Goal: Task Accomplishment & Management: Use online tool/utility

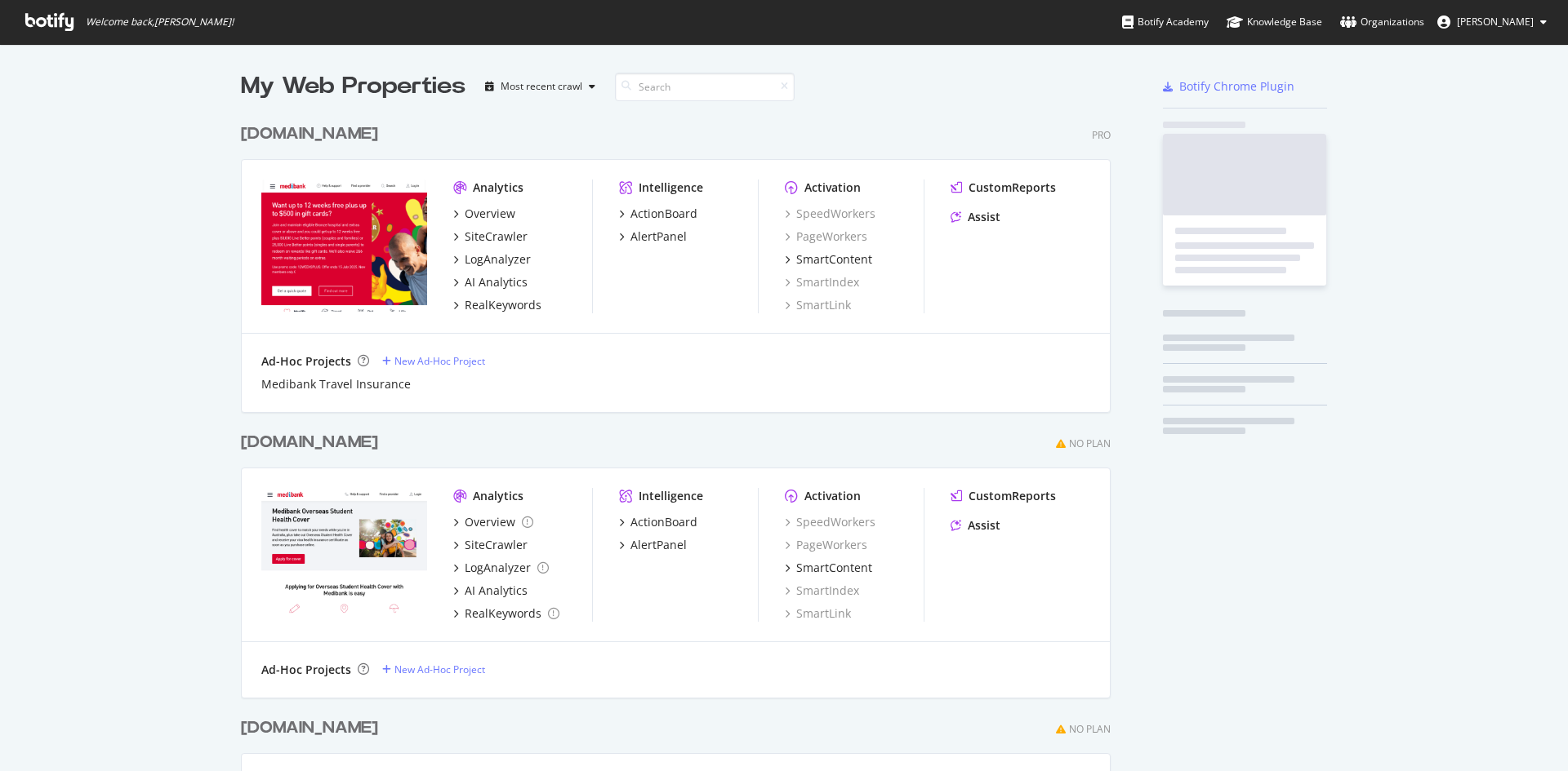
scroll to position [1153, 870]
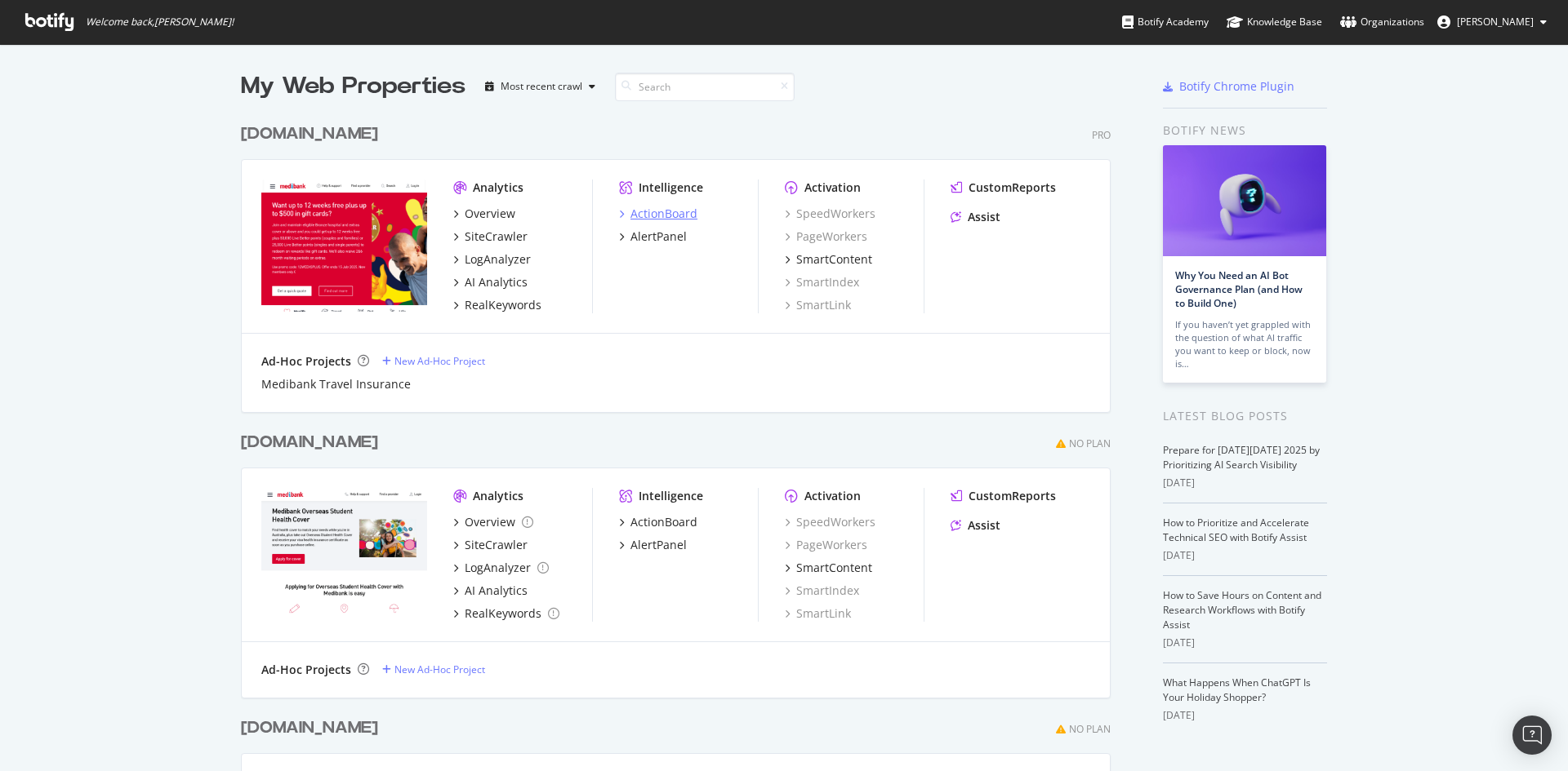
click at [675, 208] on div "ActionBoard" at bounding box center [664, 213] width 67 height 16
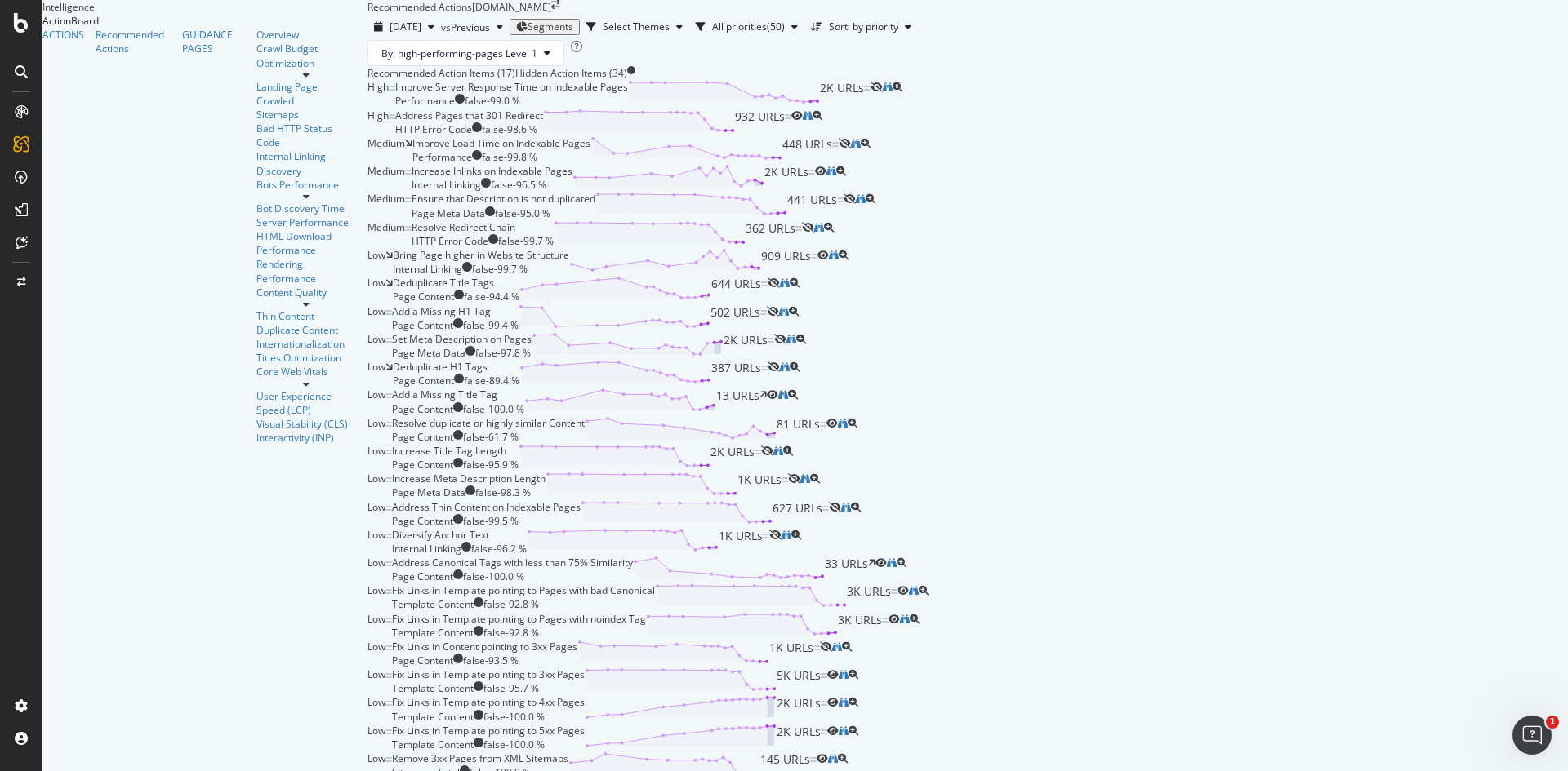
click at [527, 34] on span "Segments" at bounding box center [550, 26] width 45 height 14
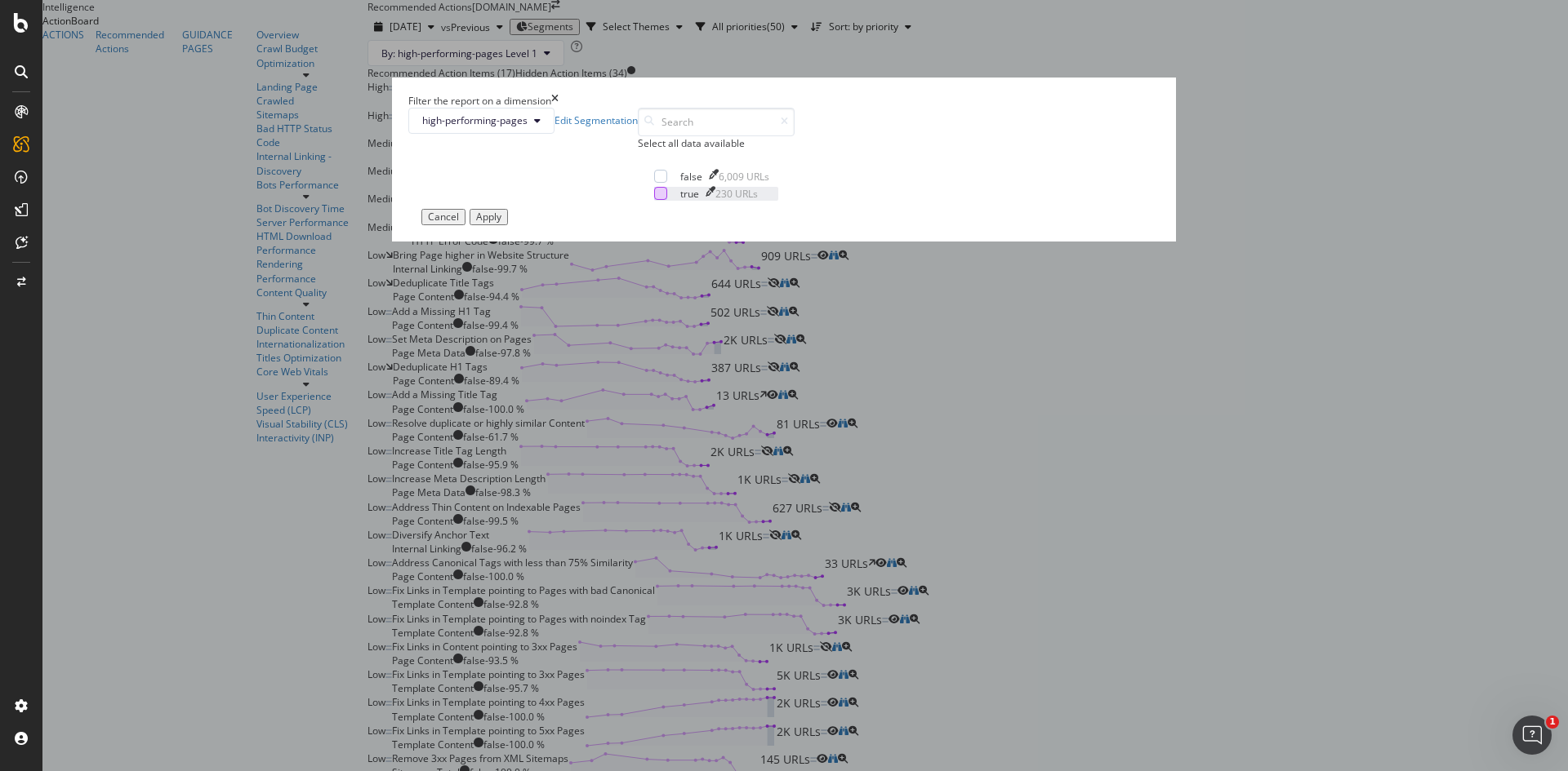
click at [654, 200] on div "modal" at bounding box center [661, 194] width 13 height 13
click at [501, 223] on div "Apply" at bounding box center [489, 217] width 25 height 12
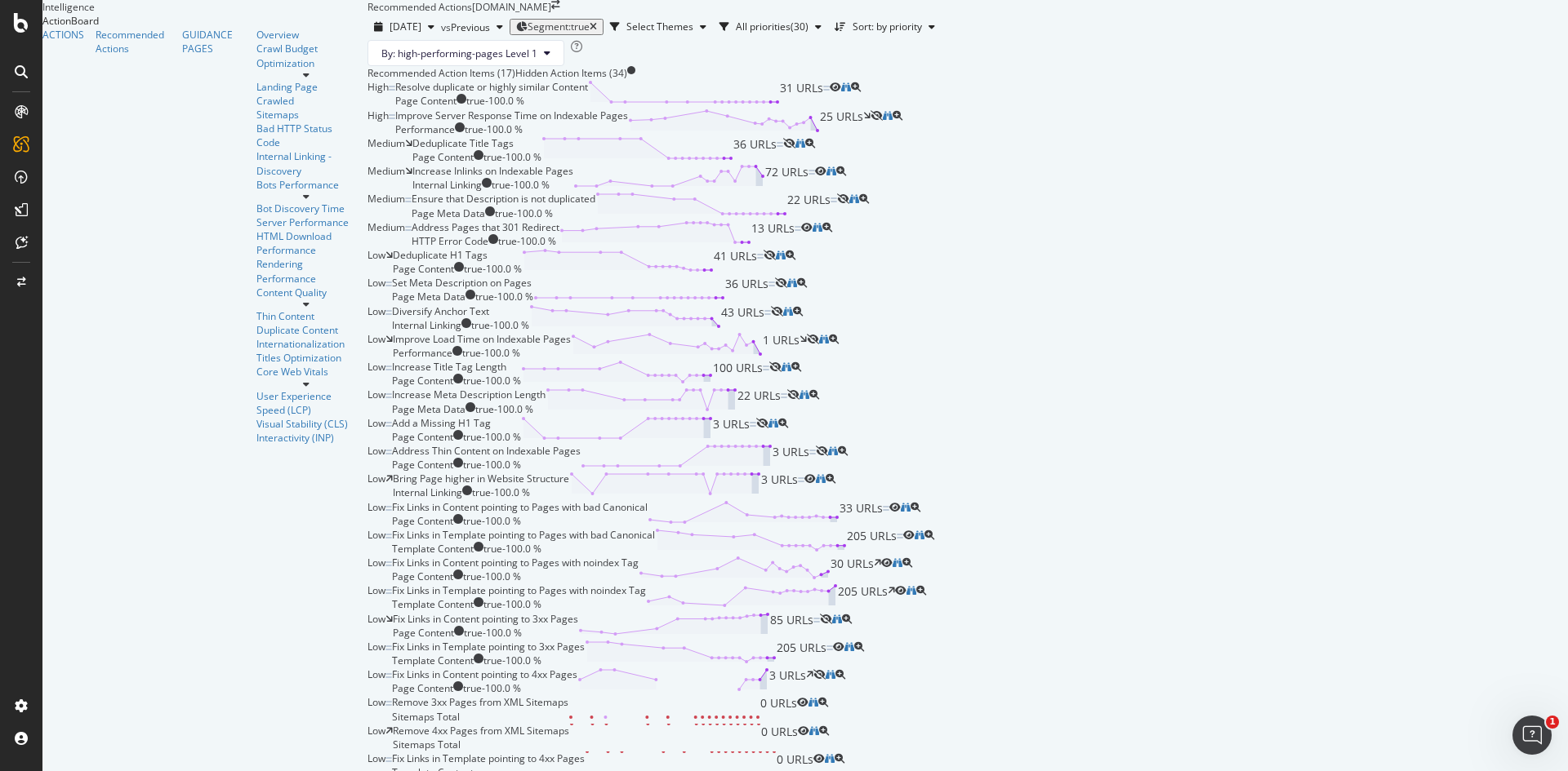
scroll to position [768, 0]
